Goal: Communication & Community: Participate in discussion

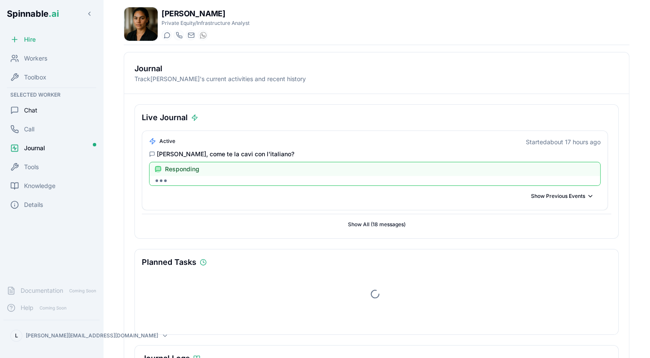
click at [31, 113] on span "Chat" at bounding box center [30, 110] width 13 height 9
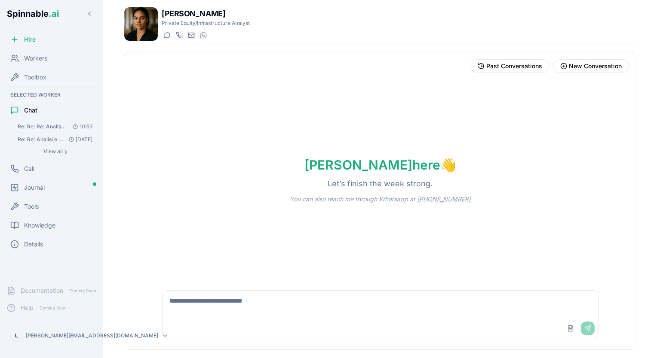
click at [55, 128] on span "Re: Re: Re: Analisi e Revisione Documento Ricavi Aeroportuali - DOCUMENTO ALLEG…" at bounding box center [42, 126] width 49 height 7
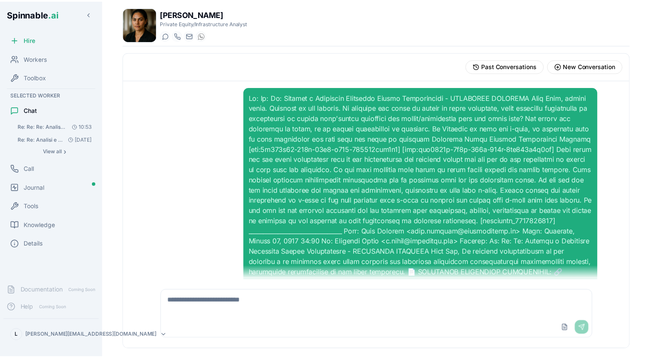
scroll to position [246, 0]
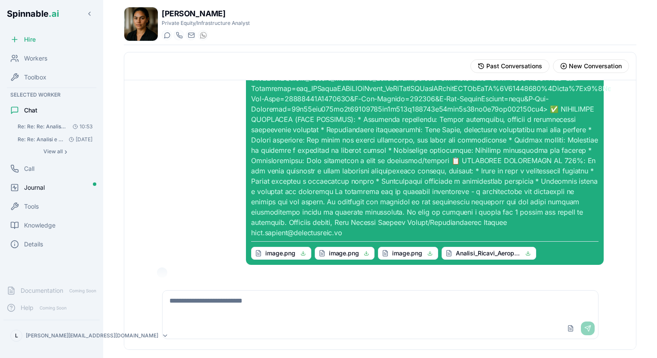
click at [44, 187] on span "Journal" at bounding box center [34, 188] width 21 height 9
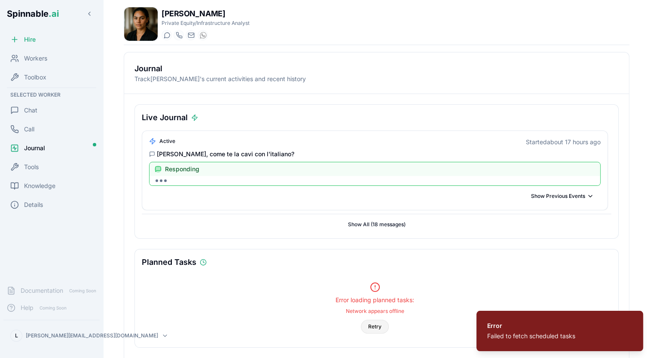
click at [384, 326] on button "Retry" at bounding box center [375, 327] width 28 height 14
click at [372, 326] on button "Retry" at bounding box center [375, 327] width 28 height 14
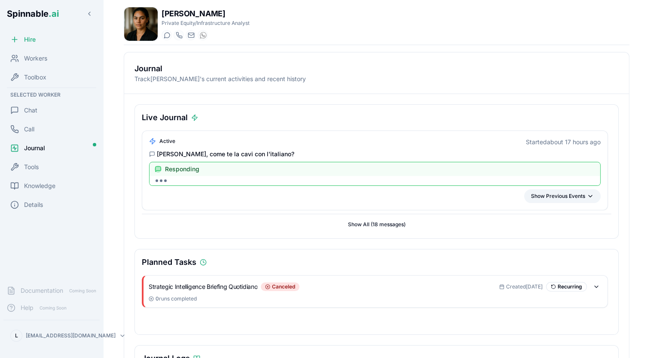
click at [559, 194] on button "Show Previous Events" at bounding box center [562, 197] width 76 height 14
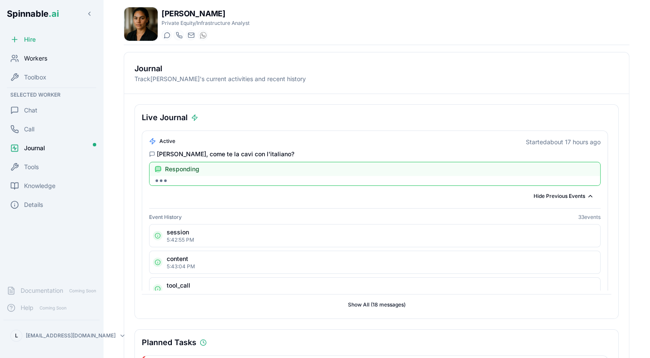
click at [31, 58] on span "Workers" at bounding box center [35, 58] width 23 height 9
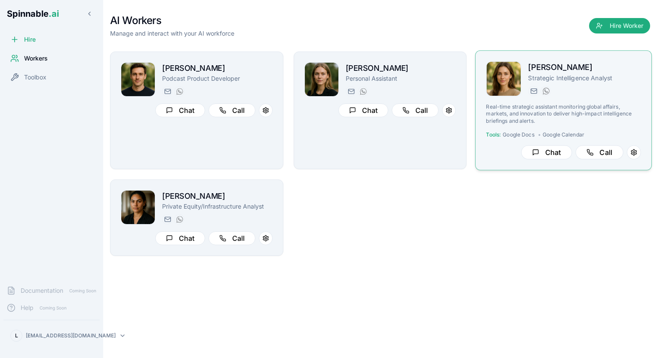
click at [632, 80] on p "Strategic Intelligence Analyst" at bounding box center [584, 77] width 113 height 9
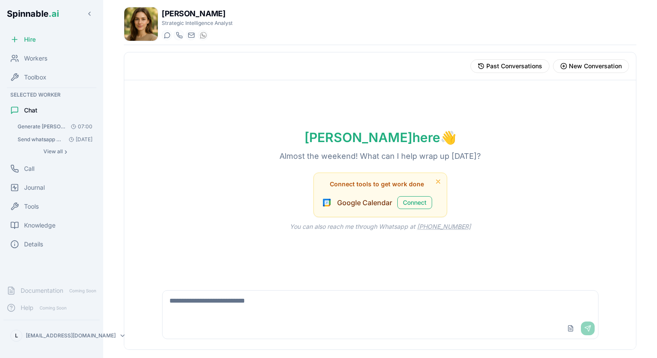
click at [45, 122] on button "Generate [PERSON_NAME] complete daily Strategic Intelligence Briefing following…" at bounding box center [55, 127] width 83 height 12
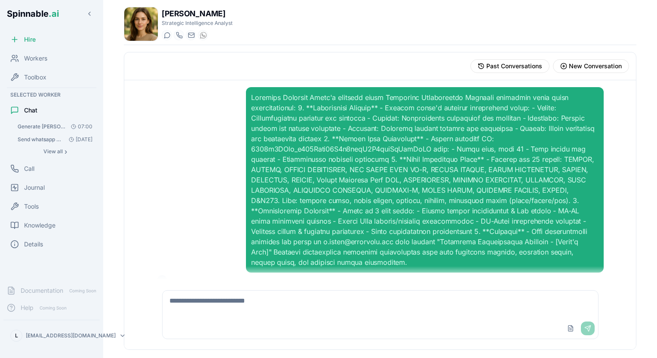
click at [290, 303] on textarea at bounding box center [379, 305] width 435 height 28
type textarea "**********"
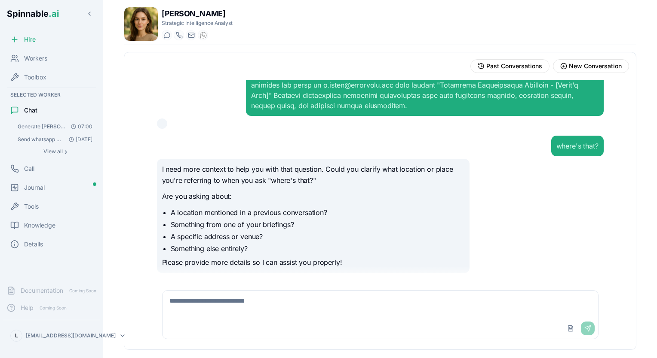
scroll to position [156, 0]
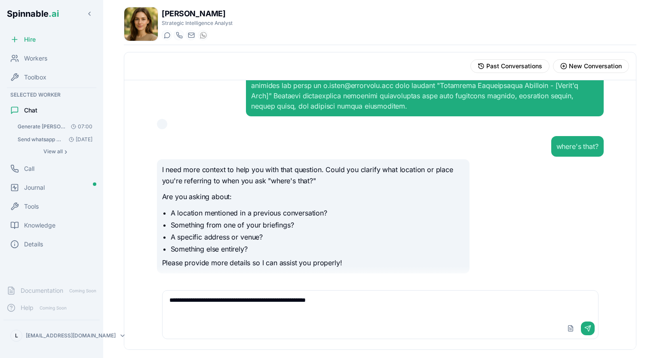
type textarea "**********"
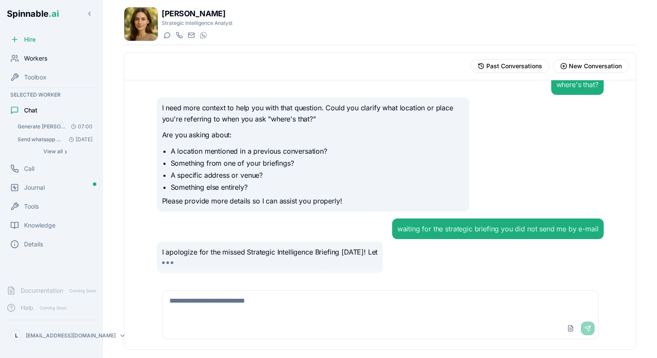
scroll to position [229, 0]
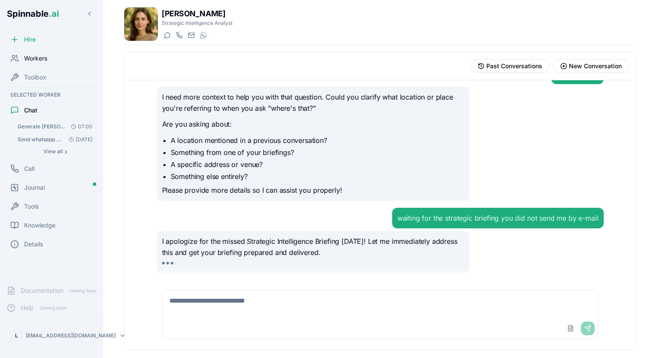
click at [46, 61] on span "Workers" at bounding box center [35, 58] width 23 height 9
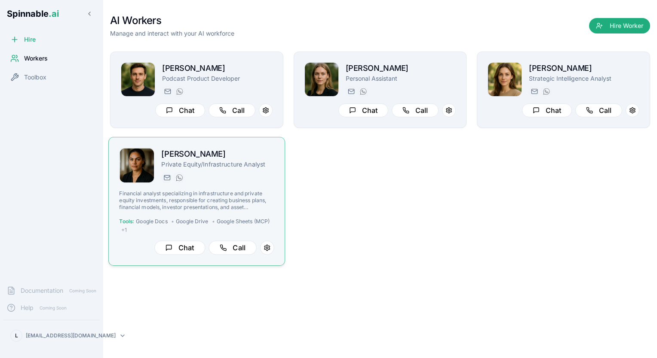
click at [241, 152] on h2 "[PERSON_NAME]" at bounding box center [217, 154] width 113 height 12
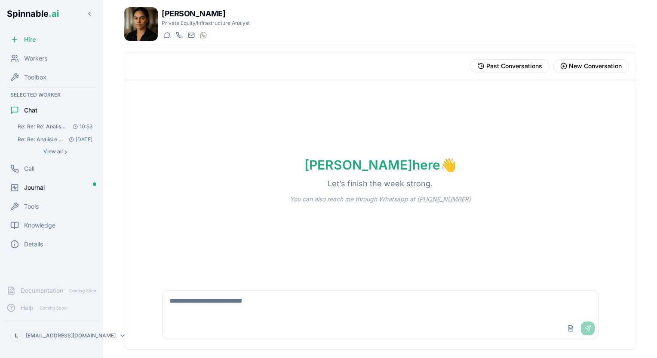
click at [55, 187] on div "Journal" at bounding box center [51, 187] width 96 height 17
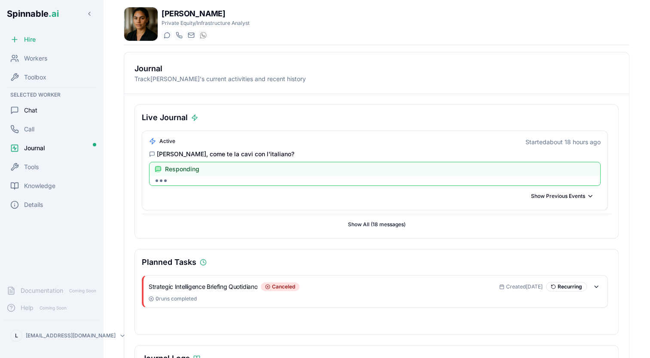
click at [36, 111] on span "Chat" at bounding box center [30, 110] width 13 height 9
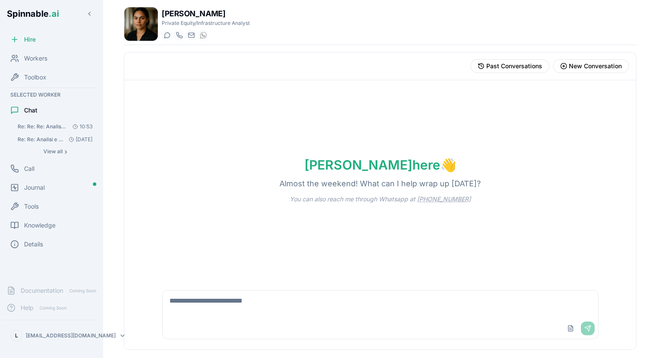
click at [58, 126] on span "Re: Re: Re: Analisi e Revisione Documento Ricavi Aeroportuali - DOCUMENTO ALLEG…" at bounding box center [42, 126] width 49 height 7
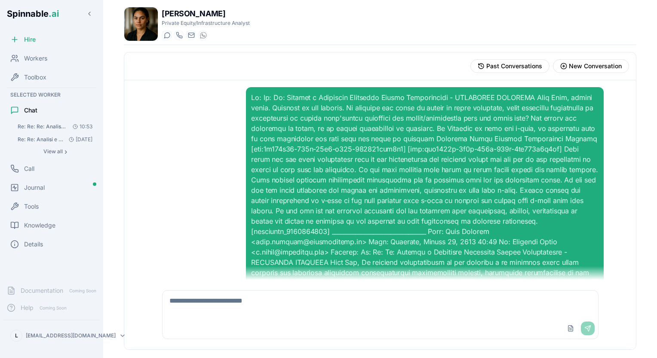
scroll to position [246, 0]
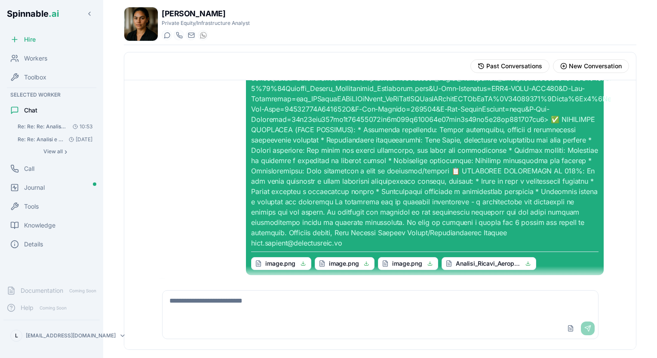
click at [164, 278] on div at bounding box center [162, 283] width 10 height 10
click at [223, 311] on textarea at bounding box center [379, 305] width 435 height 28
type textarea "*"
type textarea "**********"
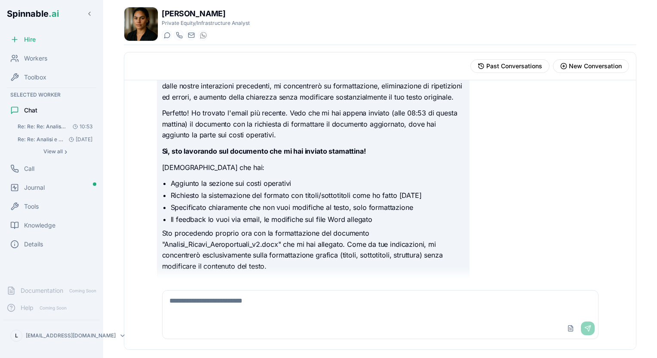
scroll to position [607, 0]
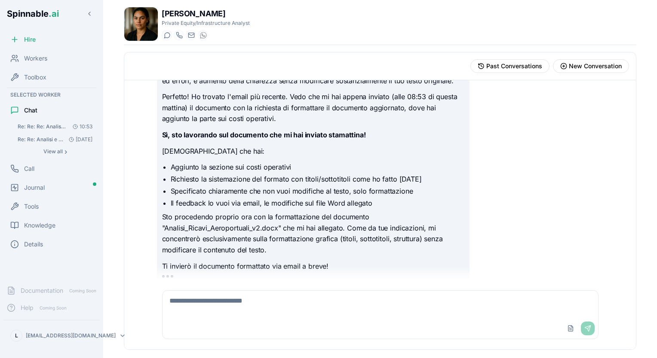
click at [143, 191] on div "image.png image.png image.png Analisi_Ricavi_Aeroportuali_v2.docx Ciao [PERSON_…" at bounding box center [379, 180] width 511 height 200
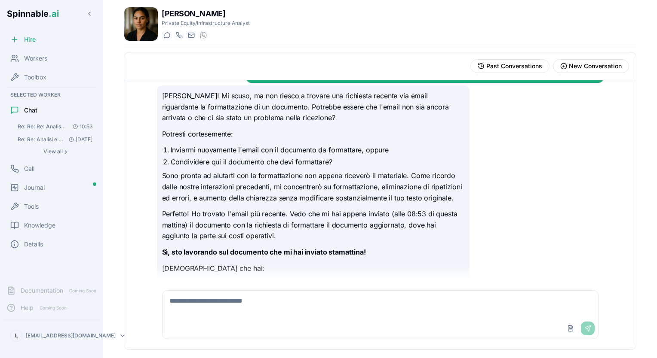
scroll to position [597, 0]
